Goal: Task Accomplishment & Management: Manage account settings

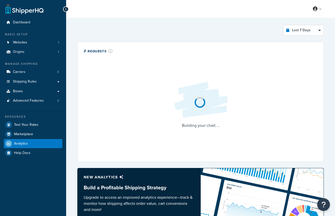
select select "last_7_days"
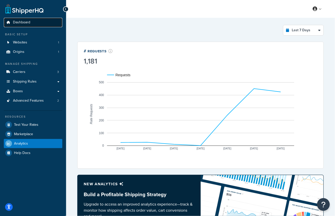
click at [26, 22] on span "Dashboard" at bounding box center [21, 22] width 17 height 4
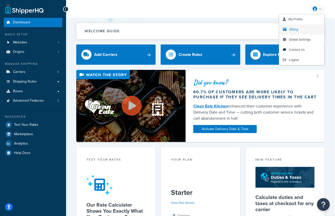
click at [303, 30] on link "Billing" at bounding box center [301, 29] width 45 height 10
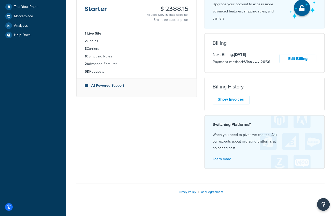
scroll to position [118, 0]
drag, startPoint x: 251, startPoint y: 57, endPoint x: 258, endPoint y: 57, distance: 6.6
click at [246, 57] on strong "[DATE]" at bounding box center [240, 55] width 12 height 6
click at [291, 58] on link "Edit Billing" at bounding box center [298, 58] width 37 height 9
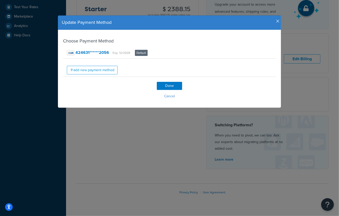
click at [276, 22] on icon "button" at bounding box center [278, 21] width 4 height 5
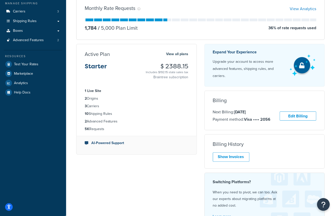
scroll to position [0, 0]
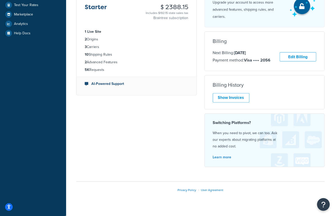
scroll to position [129, 0]
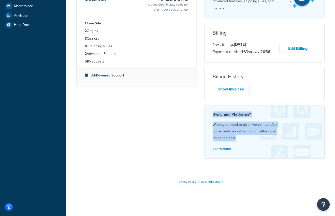
drag, startPoint x: 234, startPoint y: 113, endPoint x: 281, endPoint y: 141, distance: 55.2
click at [281, 141] on div "Switching Platforms? When you need to pivot, we can too. Ask our experts about …" at bounding box center [264, 132] width 120 height 54
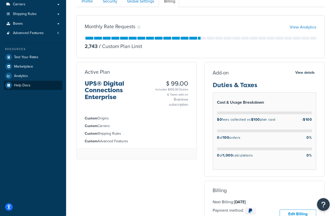
scroll to position [67, 0]
